Goal: Find contact information: Find contact information

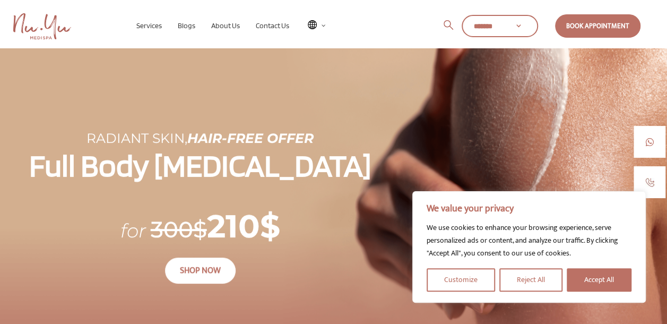
scroll to position [28, 0]
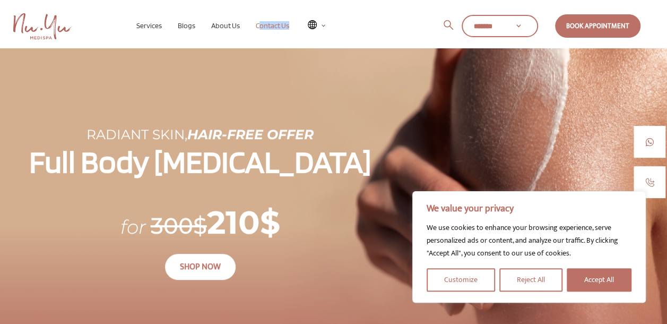
drag, startPoint x: 264, startPoint y: 30, endPoint x: 260, endPoint y: 26, distance: 5.6
click at [260, 26] on ul "Services Nu Face Nu Hair Nu Body Nu Technologies Blogs About Us Our Story Meet …" at bounding box center [332, 29] width 409 height 14
click at [260, 26] on span "Contact Us" at bounding box center [272, 25] width 33 height 8
click at [266, 23] on span "Contact Us" at bounding box center [272, 25] width 33 height 8
click at [580, 281] on button "Accept All" at bounding box center [598, 279] width 65 height 23
